Goal: Navigation & Orientation: Find specific page/section

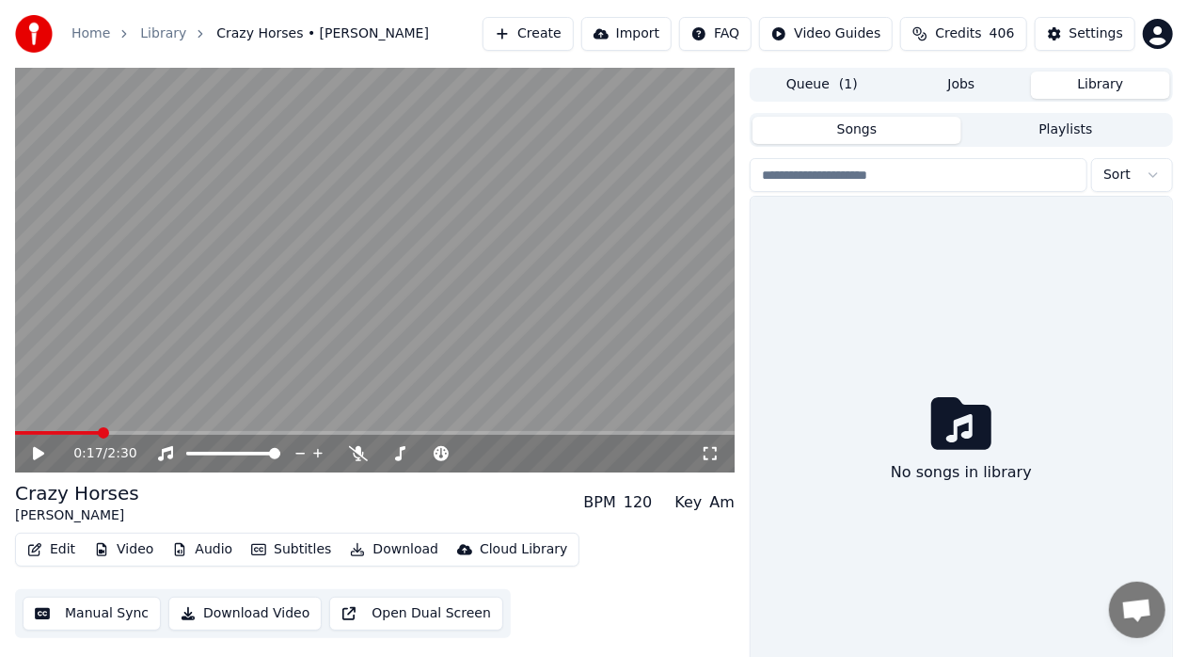
click at [1076, 90] on button "Library" at bounding box center [1100, 85] width 139 height 27
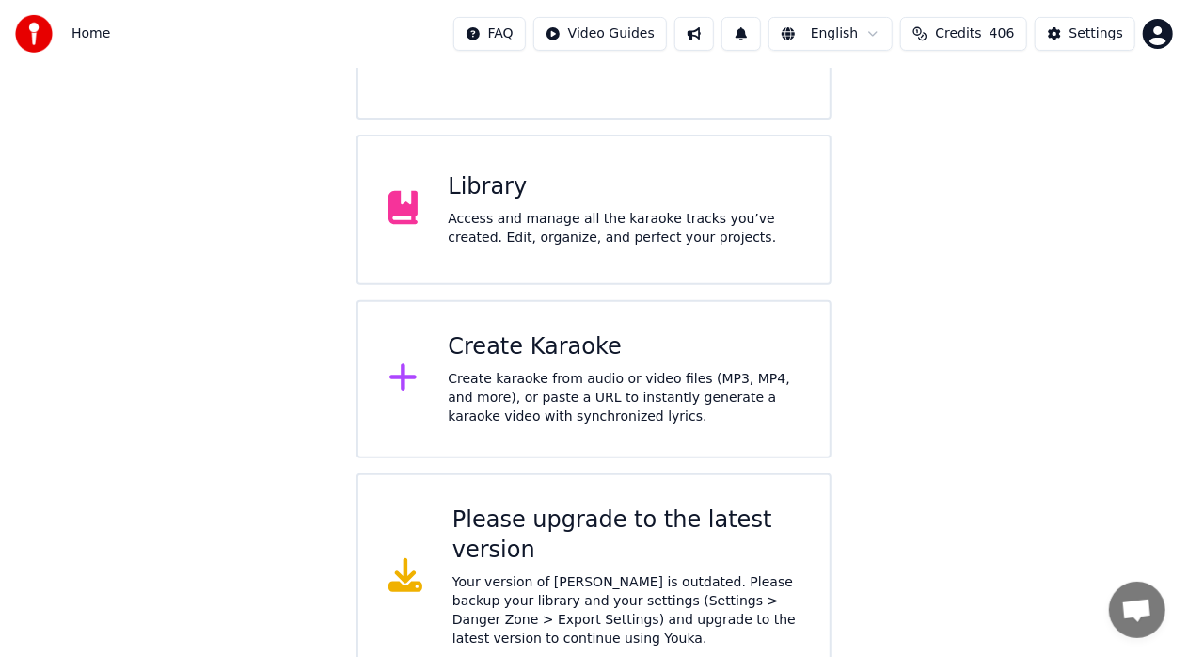
scroll to position [295, 0]
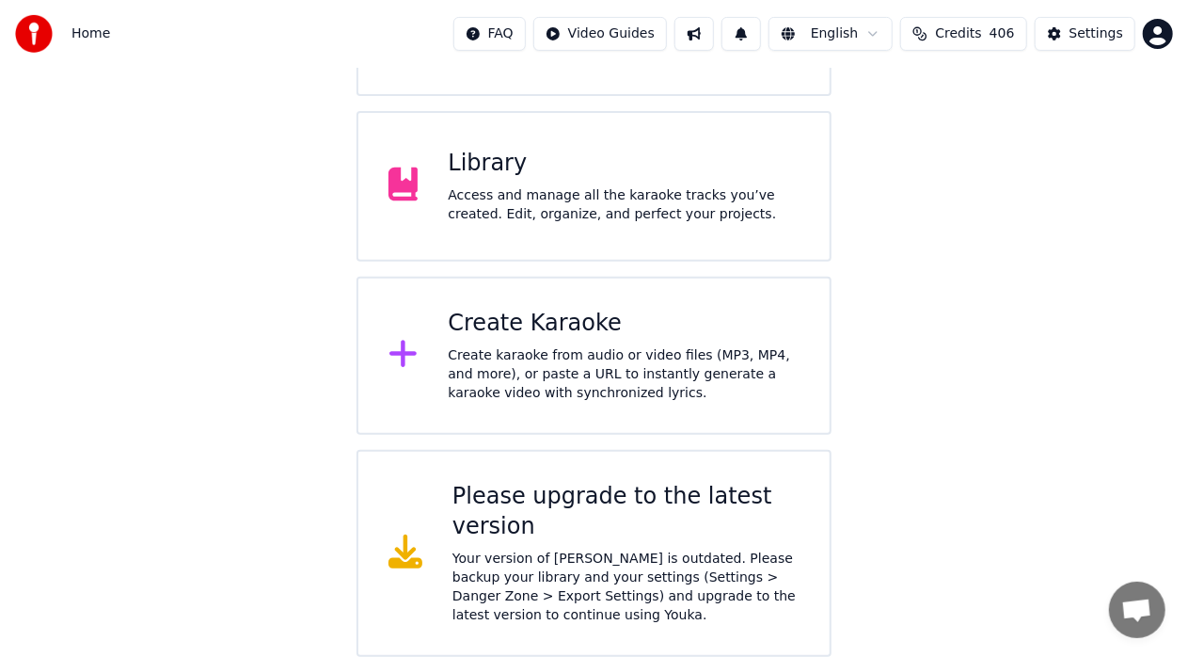
click at [498, 500] on div "Please upgrade to the latest version" at bounding box center [626, 512] width 347 height 60
